Goal: Task Accomplishment & Management: Manage account settings

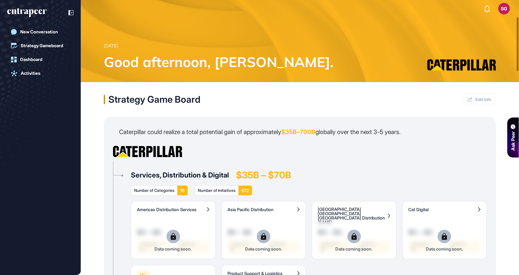
scroll to position [96, 0]
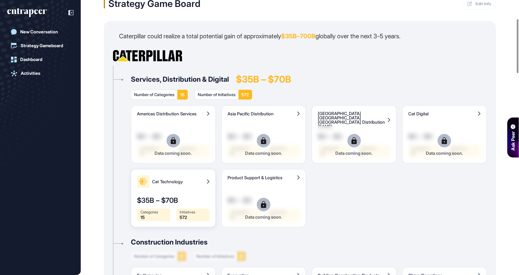
click at [176, 180] on span "Cat Technology" at bounding box center [178, 182] width 53 height 4
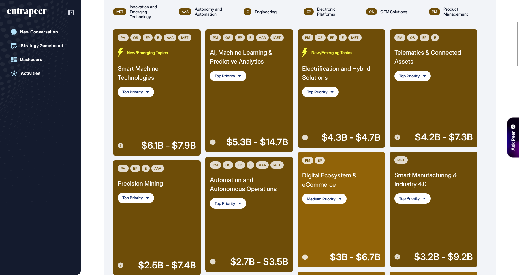
scroll to position [96, 0]
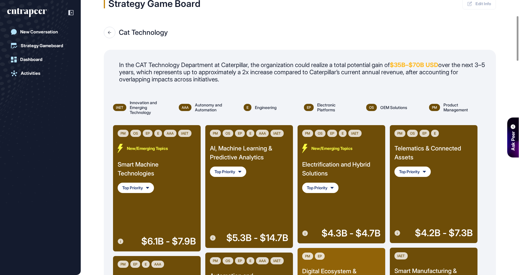
click at [256, 205] on div "PM OS EP E AAA IAET AI, Machine Learning & Predictive Analytics Top Priority $5…" at bounding box center [249, 187] width 78 height 114
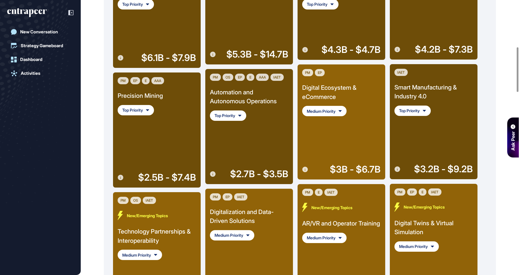
scroll to position [288, 0]
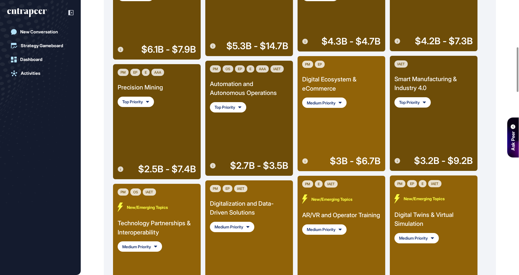
click at [148, 87] on div "Precision Mining" at bounding box center [140, 87] width 45 height 9
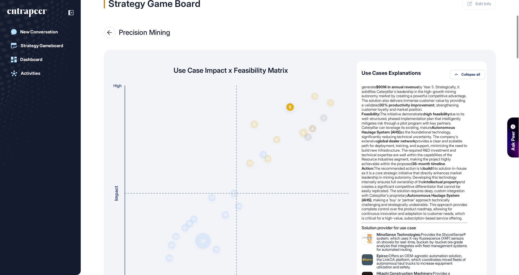
drag, startPoint x: 395, startPoint y: 106, endPoint x: 365, endPoint y: 101, distance: 30.3
click at [365, 15] on div "5 Autonomous Haulage Systems for Smart Ore Routing" at bounding box center [421, 10] width 121 height 10
copy div "Autonomous Haulage Systems for Smart Ore Routing"
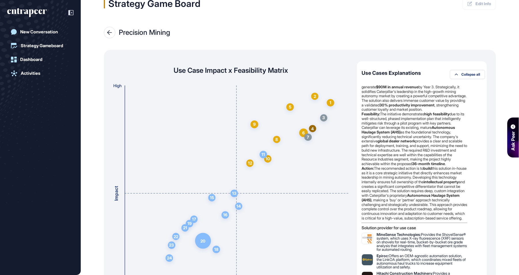
click at [109, 29] on div at bounding box center [110, 33] width 12 height 12
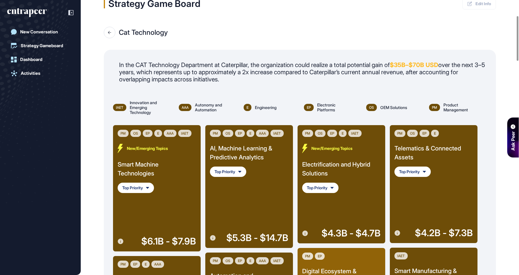
click at [136, 167] on div "Smart Machine Technologies" at bounding box center [157, 169] width 78 height 18
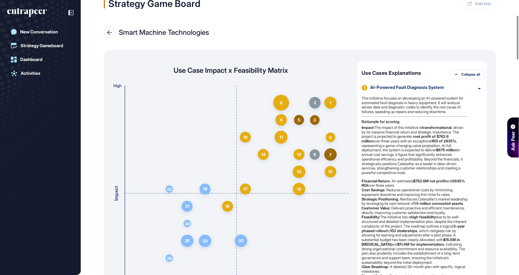
click at [466, 71] on button "Collapse all" at bounding box center [466, 74] width 35 height 9
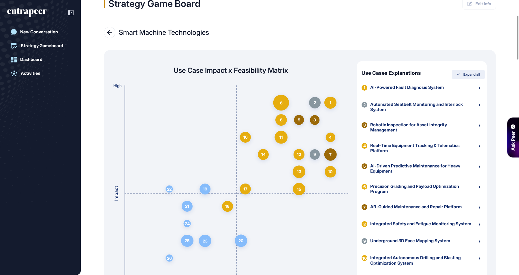
click at [467, 72] on button "Expand all" at bounding box center [467, 74] width 33 height 9
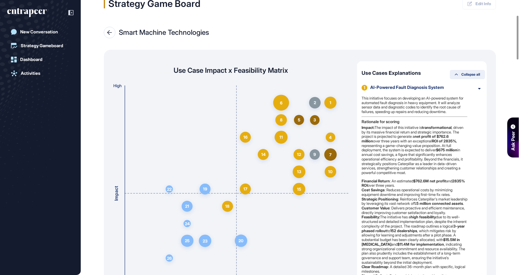
click at [461, 75] on span "Collapse all" at bounding box center [470, 74] width 19 height 3
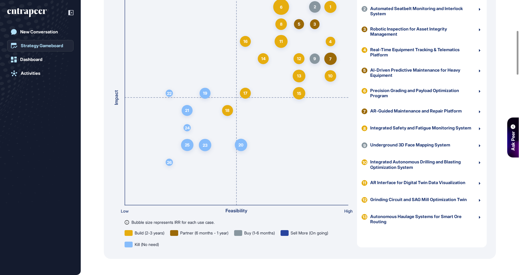
click at [62, 46] on div "Strategy Gameboard" at bounding box center [42, 45] width 42 height 5
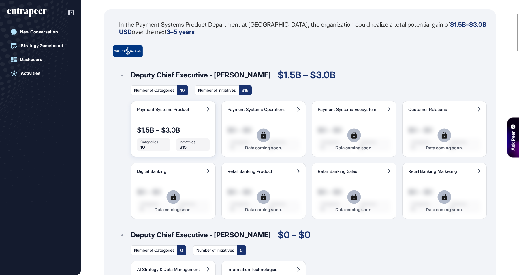
scroll to position [96, 0]
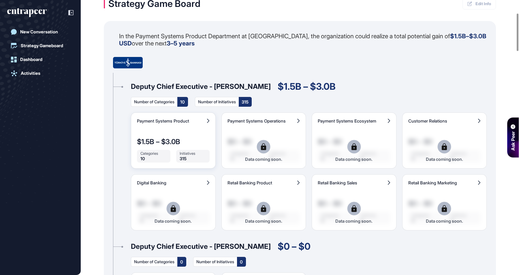
click at [170, 132] on div "Payment Systems Product $1.5B – $3.0B Categories 10 Initiatives 315 Data coming…" at bounding box center [173, 141] width 85 height 56
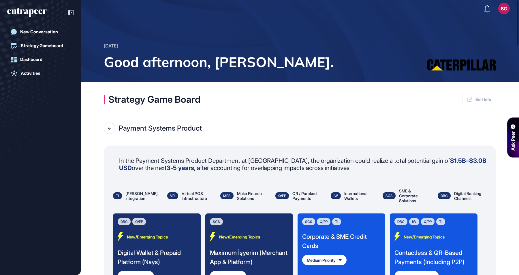
click at [31, 13] on icon "entrapeer-logo" at bounding box center [26, 12] width 39 height 9
click at [504, 5] on div "SG Admin Dashboard Dashboard Profile My Content Request More Data [DATE] Good a…" at bounding box center [259, 41] width 519 height 82
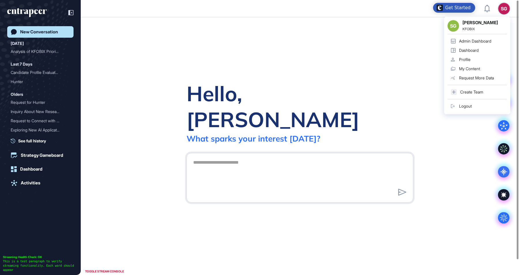
click at [486, 40] on div "Admin Dashboard" at bounding box center [475, 41] width 32 height 5
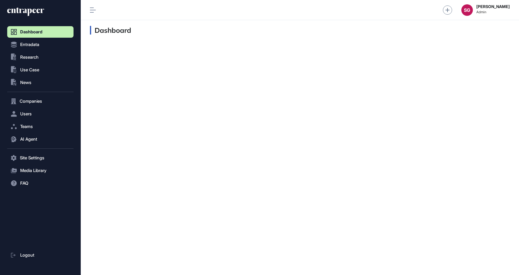
scroll to position [0, 0]
click at [32, 111] on button "Users" at bounding box center [40, 114] width 66 height 12
click at [33, 128] on span "User List" at bounding box center [27, 126] width 16 height 5
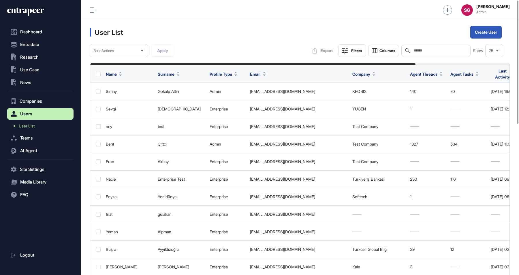
click at [428, 51] on input "text" at bounding box center [440, 50] width 54 height 5
click at [428, 51] on input "*" at bounding box center [440, 50] width 54 height 5
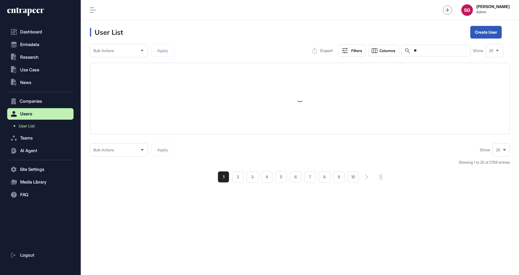
scroll to position [275, 438]
type input "*"
type input "********"
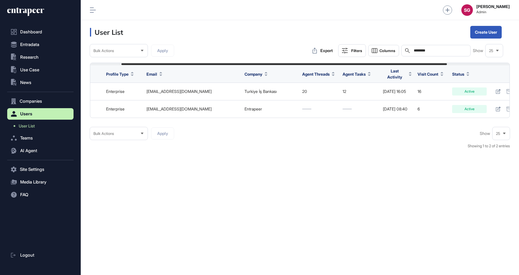
scroll to position [0, 121]
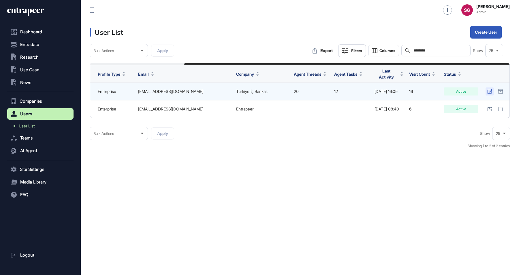
click at [491, 89] on icon at bounding box center [489, 91] width 5 height 5
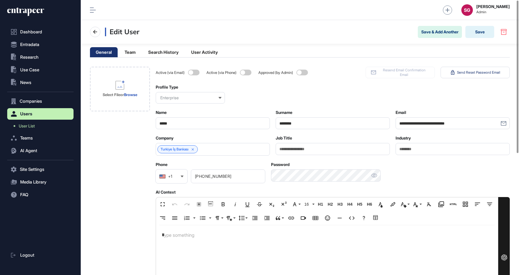
scroll to position [275, 438]
click at [194, 148] on icon at bounding box center [193, 150] width 4 height 4
click at [193, 148] on input "text" at bounding box center [208, 149] width 99 height 5
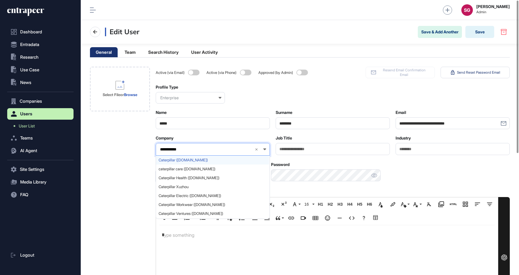
type input "**********"
click at [191, 161] on span "Caterpillar ([DOMAIN_NAME])" at bounding box center [212, 160] width 108 height 4
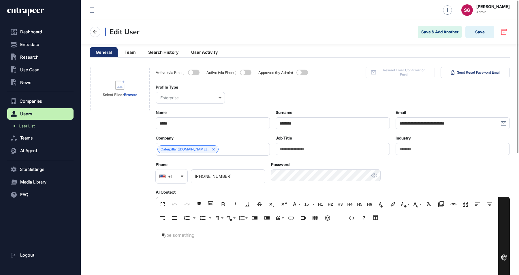
drag, startPoint x: 133, startPoint y: 156, endPoint x: 231, endPoint y: 128, distance: 101.4
click at [134, 156] on div "Select File or Browse" at bounding box center [120, 260] width 60 height 386
click at [485, 31] on button "Save" at bounding box center [479, 32] width 29 height 12
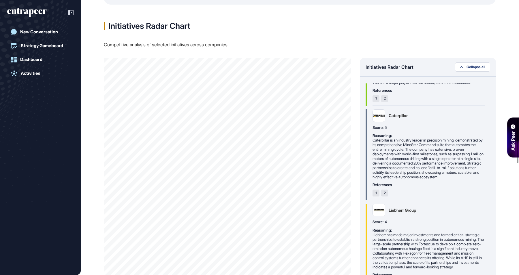
scroll to position [768, 0]
click at [477, 64] on button "Collapse all" at bounding box center [472, 66] width 35 height 9
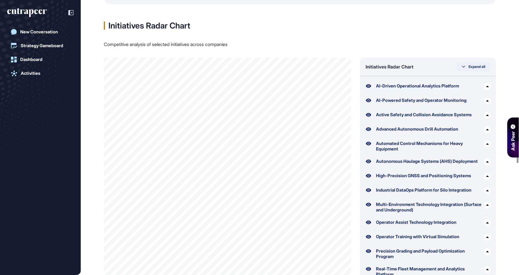
scroll to position [0, 0]
drag, startPoint x: 505, startPoint y: 165, endPoint x: 359, endPoint y: 159, distance: 146.2
click at [359, 159] on div "Strategy Game Board Edit Info Precision Mining Use Case Impact x Feasibility Ma…" at bounding box center [300, 132] width 438 height 1637
copy div "Autonomous Haulage Systems (AHS) Deployment"
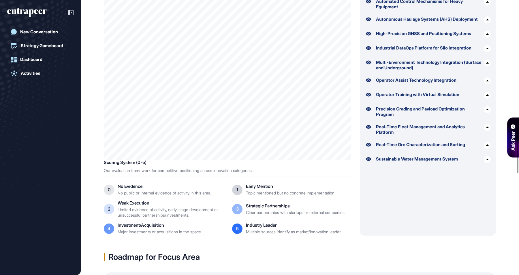
scroll to position [814, 0]
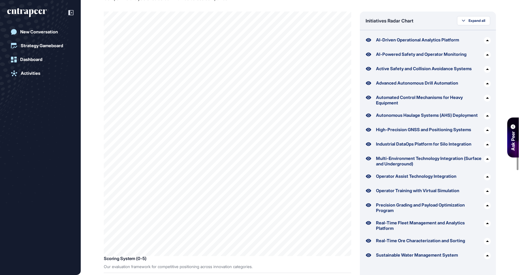
click at [405, 114] on div "Autonomous Haulage Systems (AHS) Deployment" at bounding box center [427, 115] width 102 height 5
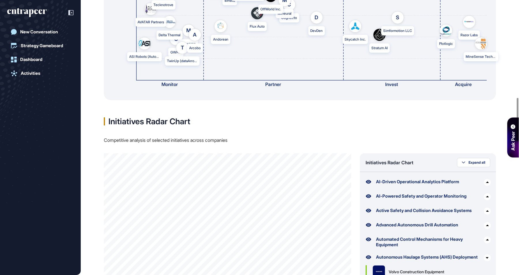
scroll to position [768, 0]
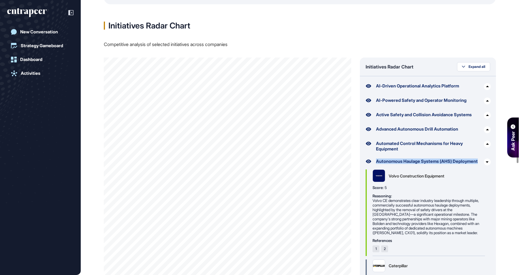
drag, startPoint x: 414, startPoint y: 168, endPoint x: 376, endPoint y: 162, distance: 38.3
click at [376, 162] on div "Autonomous Haulage Systems (AHS) Deployment" at bounding box center [427, 161] width 102 height 5
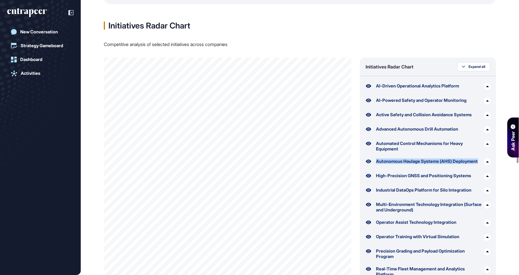
copy div "Autonomous Haulage Systems (AHS) Deployment"
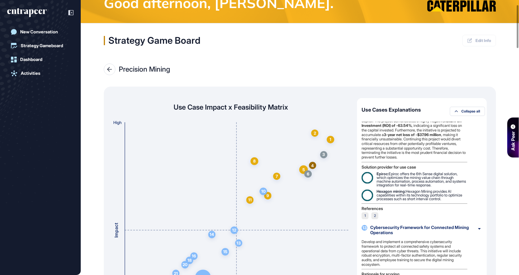
scroll to position [0, 0]
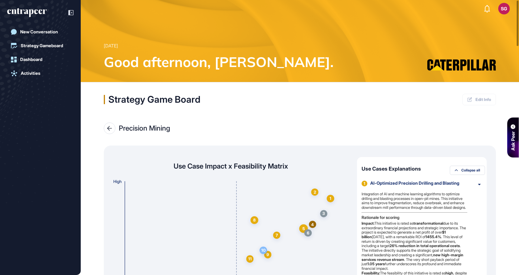
click at [466, 96] on div "Strategy Game Board Edit Info" at bounding box center [300, 100] width 392 height 12
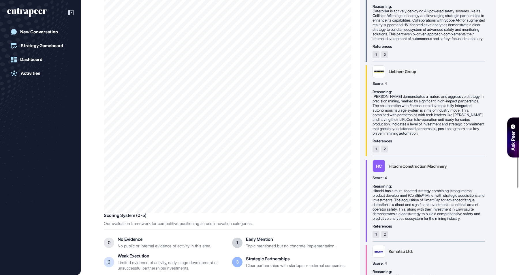
scroll to position [565, 0]
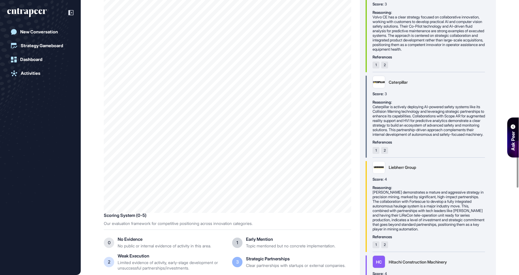
click at [489, 82] on div "AI-Driven Operational Analytics Platform Volvo Construction Equipment Score: 4 …" at bounding box center [428, 138] width 126 height 288
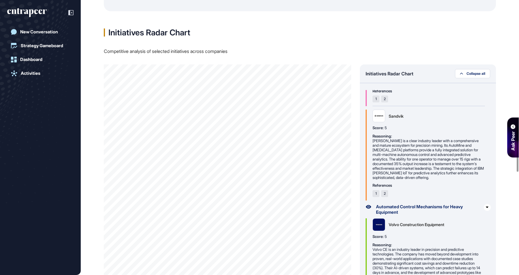
scroll to position [761, 0]
click at [476, 66] on div "Initiatives Radar Chart Collapse all" at bounding box center [428, 73] width 136 height 19
click at [476, 74] on span "Collapse all" at bounding box center [475, 73] width 19 height 3
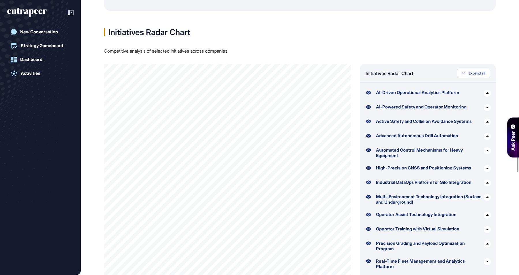
click at [430, 151] on div "Automated Control Mechanisms for Heavy Equipment" at bounding box center [428, 153] width 105 height 11
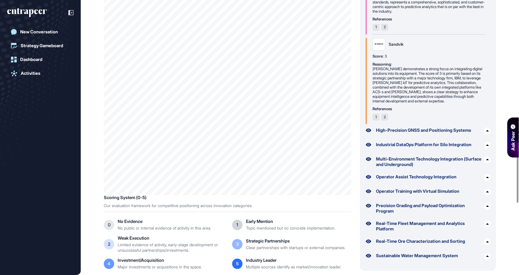
scroll to position [954, 0]
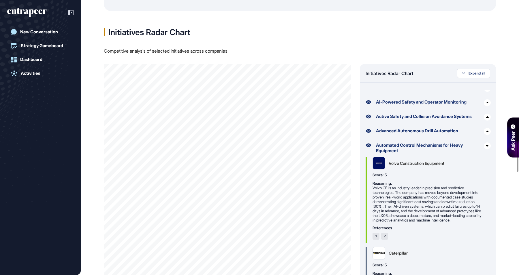
click at [362, 45] on div "Strategy Game Board Edit Info Precision Mining Use Case Impact x Feasibility Ma…" at bounding box center [300, 89] width 438 height 1536
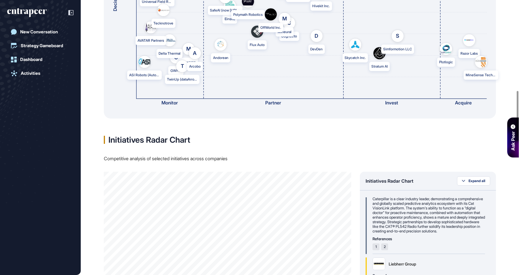
scroll to position [377, 0]
